Goal: Find specific page/section: Find specific page/section

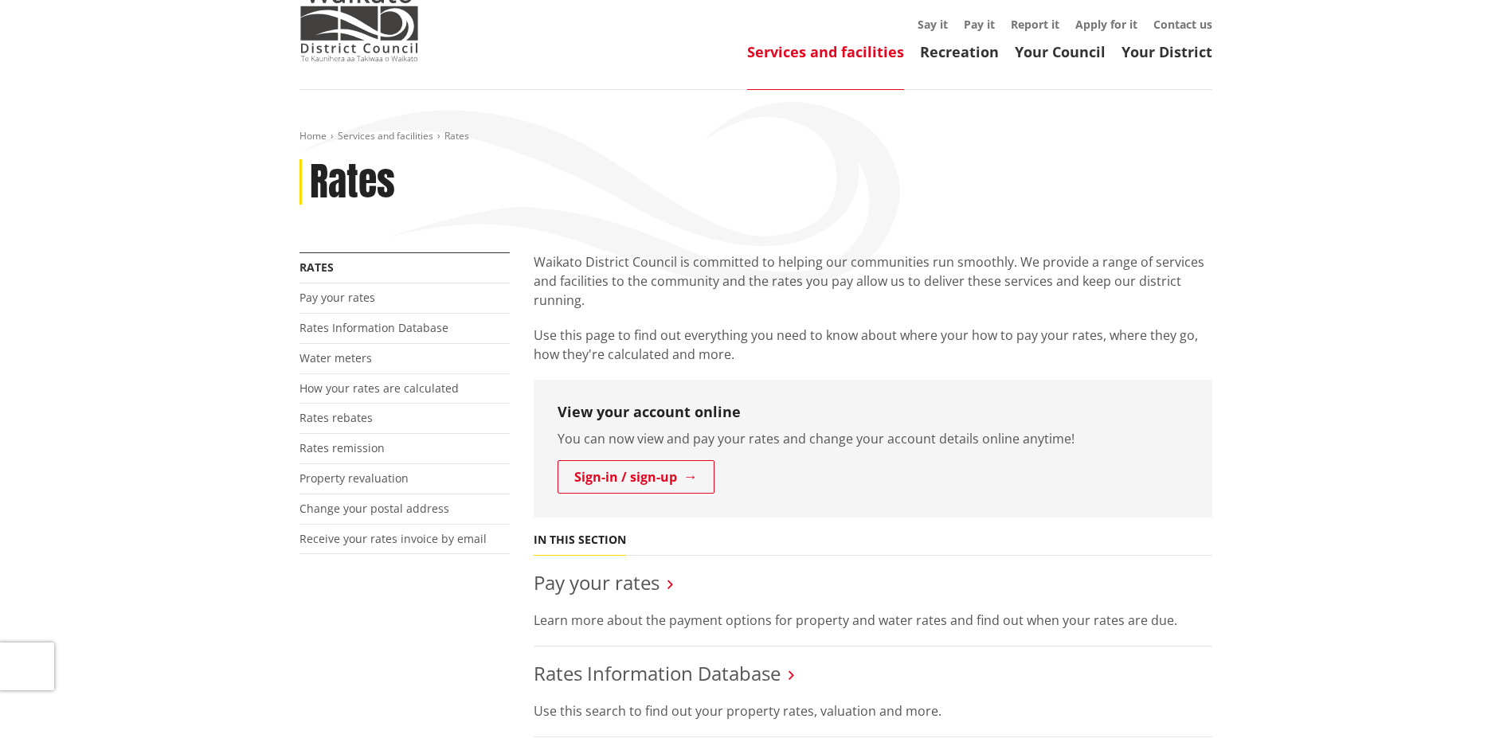
scroll to position [239, 0]
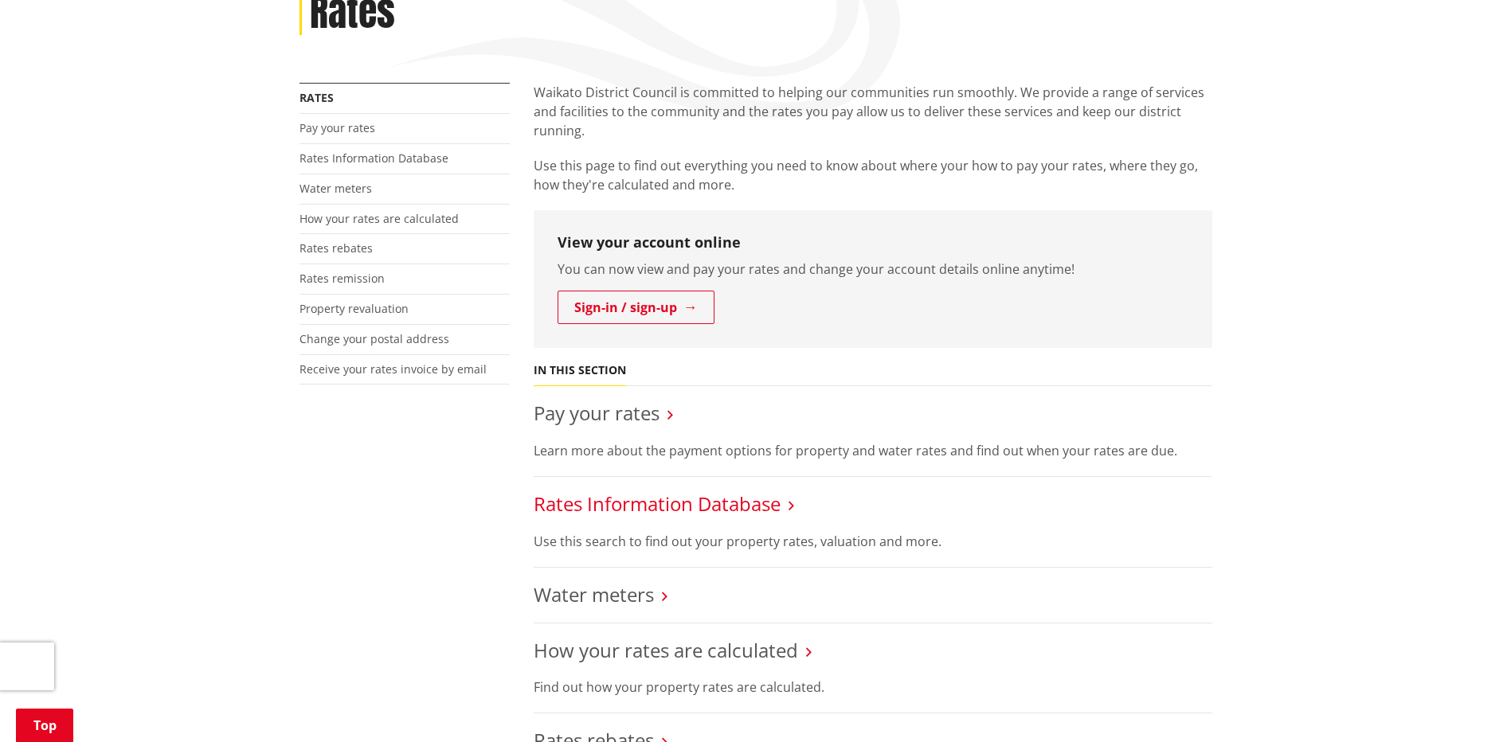
click at [754, 504] on link "Rates Information Database" at bounding box center [657, 504] width 247 height 26
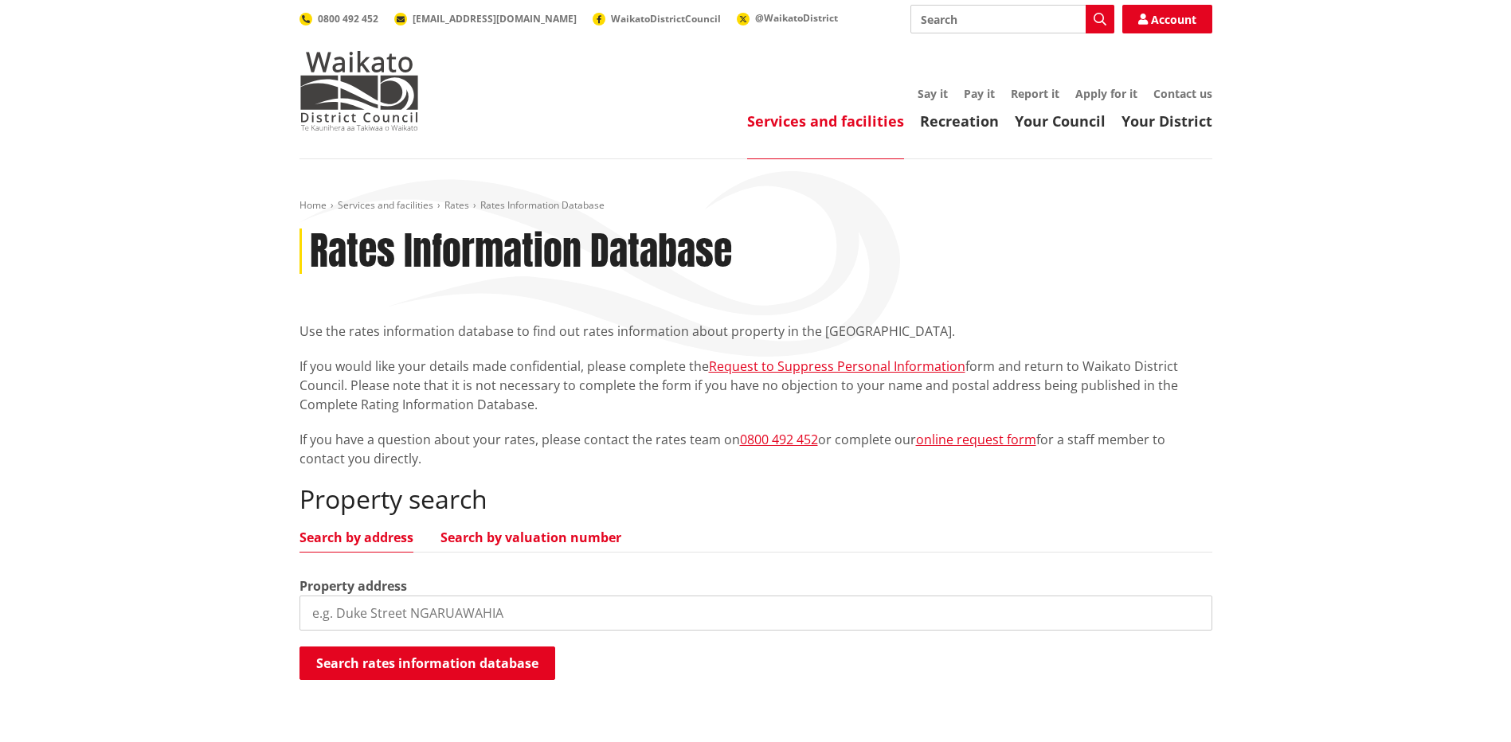
click at [507, 533] on link "Search by valuation number" at bounding box center [531, 537] width 181 height 13
click at [384, 100] on img at bounding box center [359, 91] width 119 height 80
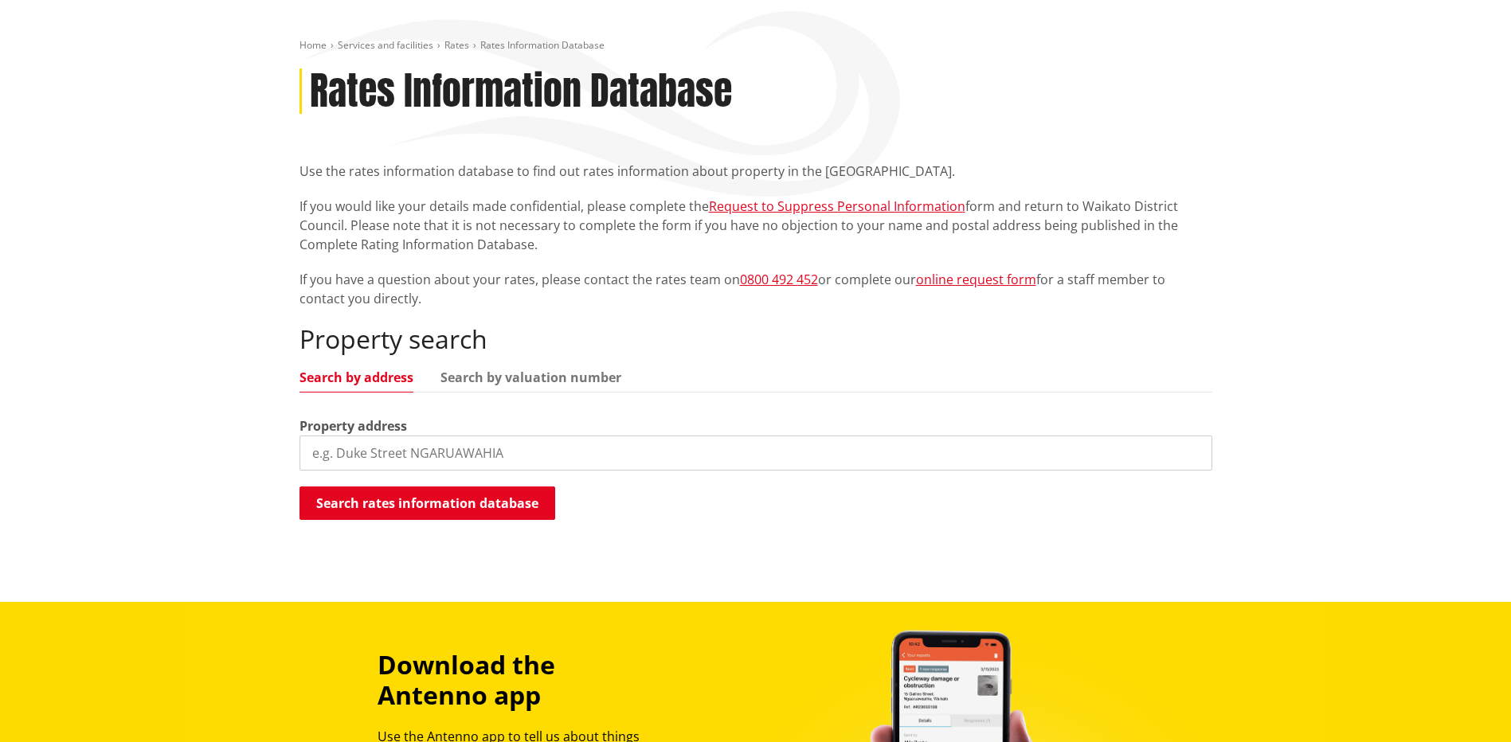
scroll to position [159, 0]
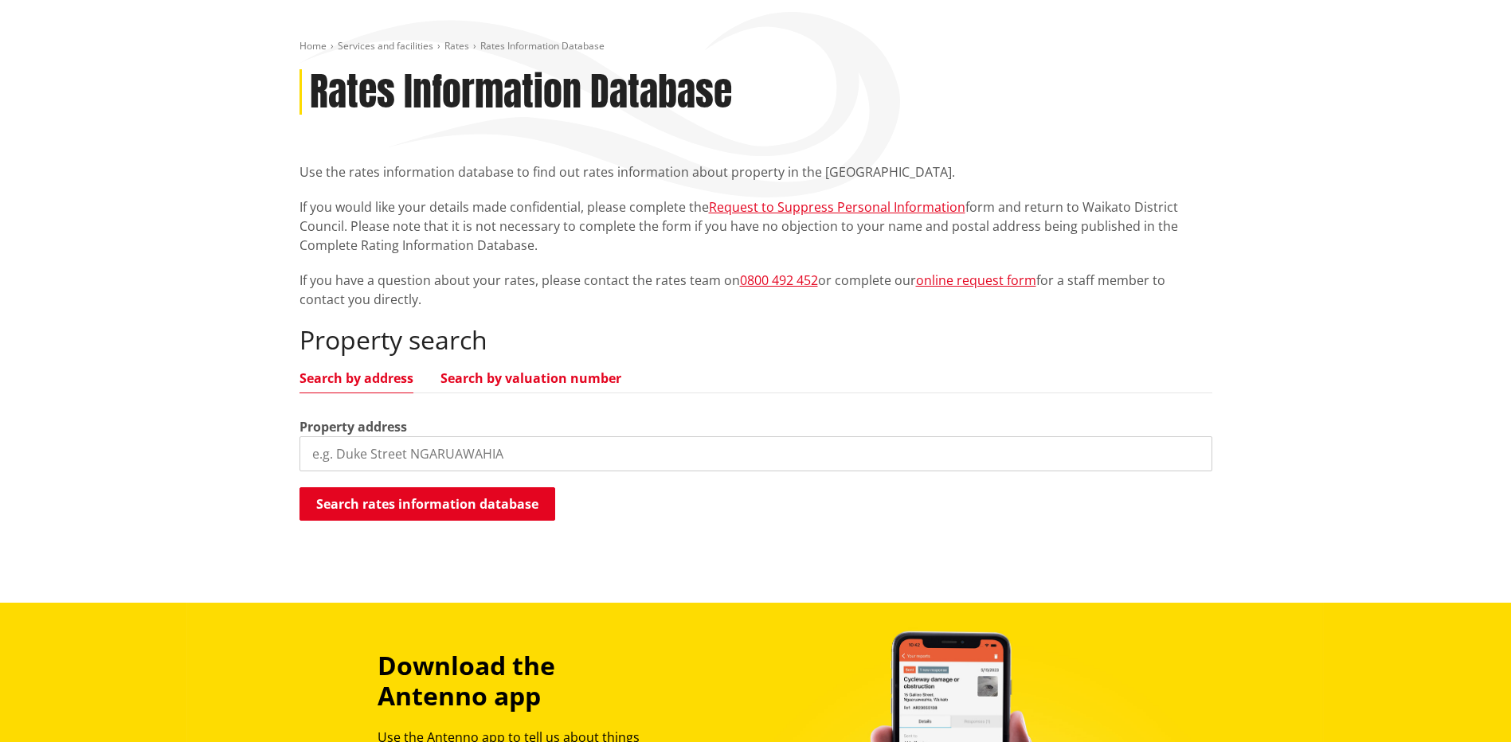
click at [508, 376] on link "Search by valuation number" at bounding box center [531, 378] width 181 height 13
click at [393, 447] on input "search" at bounding box center [756, 454] width 913 height 35
click at [348, 377] on link "Search by address" at bounding box center [357, 378] width 114 height 13
click at [374, 449] on input "search" at bounding box center [756, 454] width 913 height 35
